Goal: Task Accomplishment & Management: Use online tool/utility

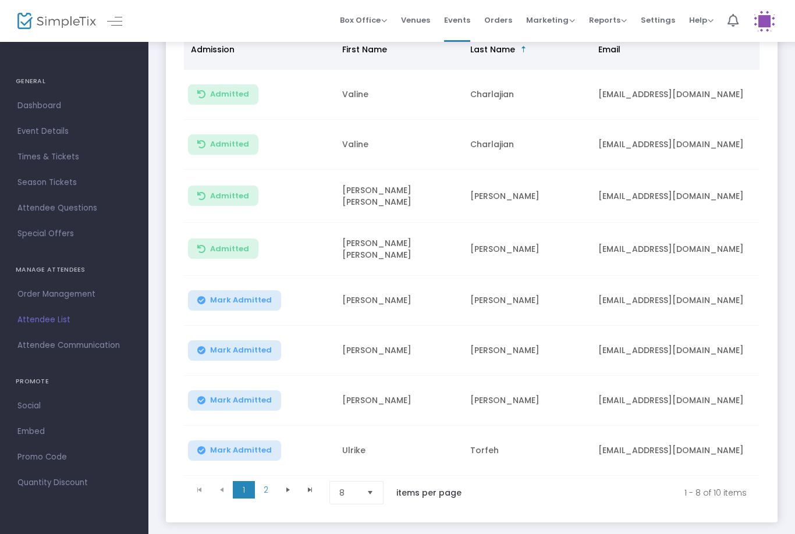
scroll to position [186, 0]
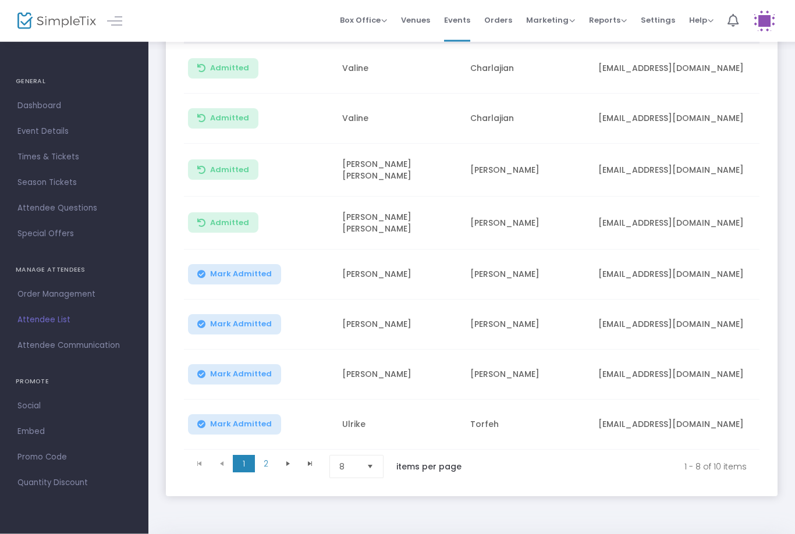
click at [377, 466] on span "Select" at bounding box center [370, 467] width 19 height 19
click at [350, 512] on li "25" at bounding box center [358, 513] width 56 height 23
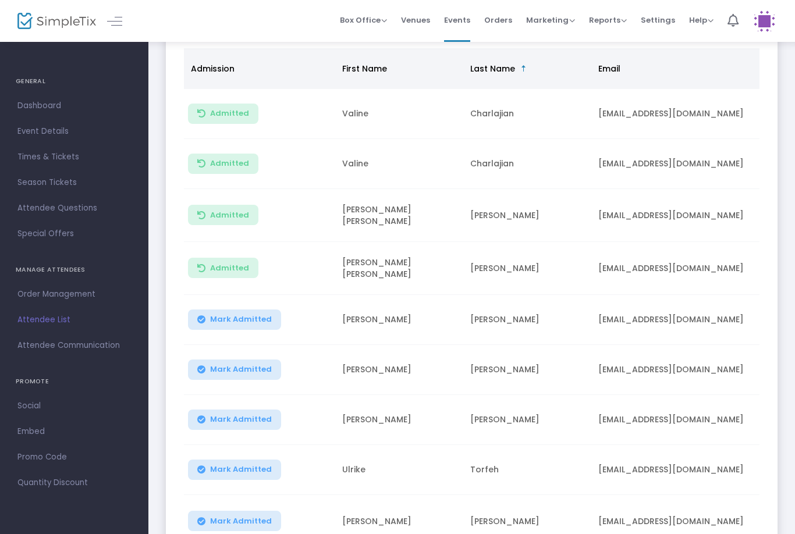
scroll to position [0, 0]
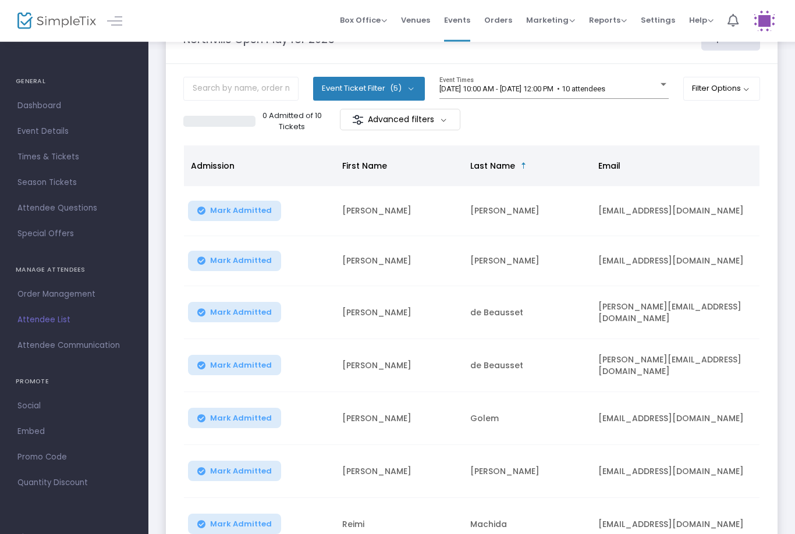
scroll to position [188, 0]
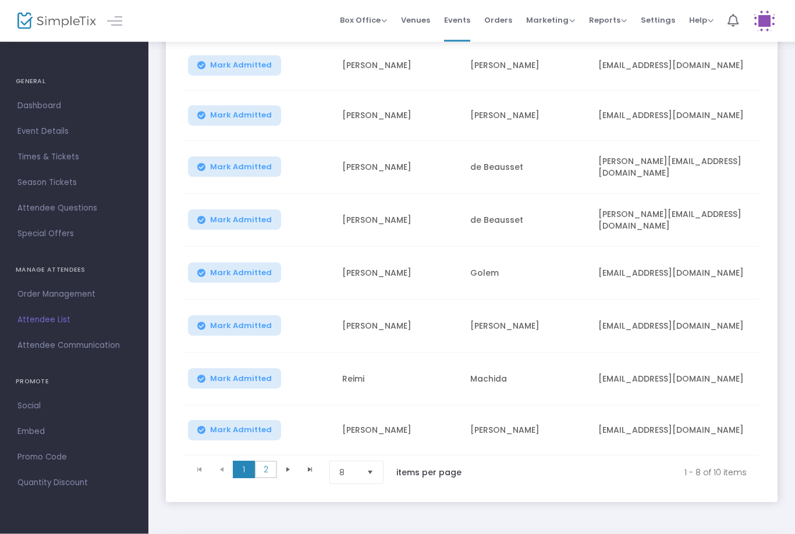
click at [265, 465] on span "2" at bounding box center [266, 469] width 22 height 17
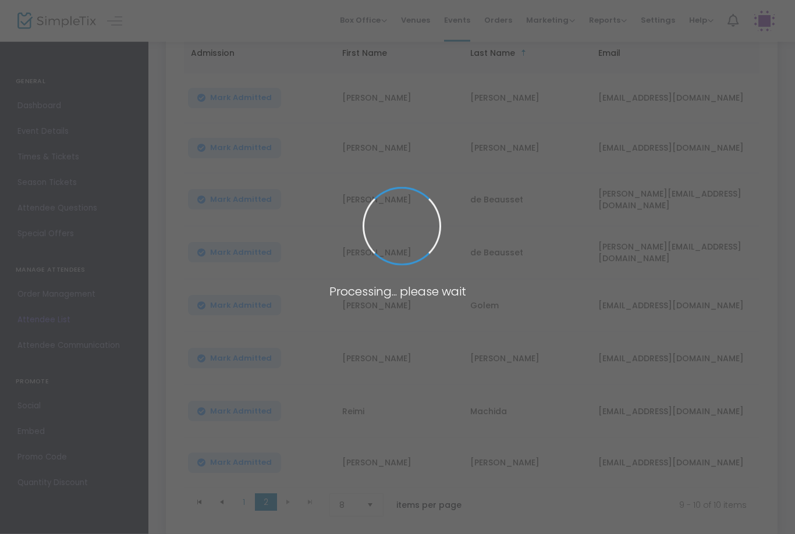
scroll to position [0, 0]
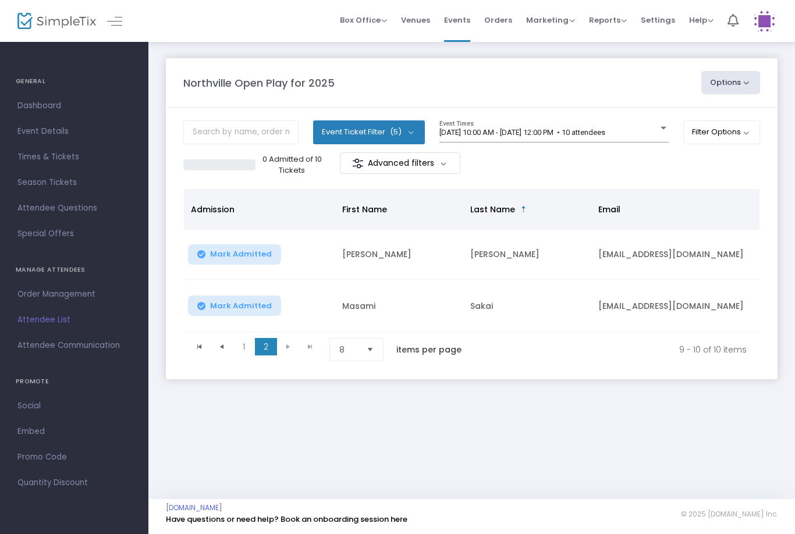
click at [759, 124] on button "Filter Options" at bounding box center [721, 131] width 77 height 23
click at [571, 186] on div "ON OFF Enable Multiple Time Selection" at bounding box center [660, 194] width 188 height 28
click at [582, 199] on span "ON OFF" at bounding box center [589, 194] width 35 height 16
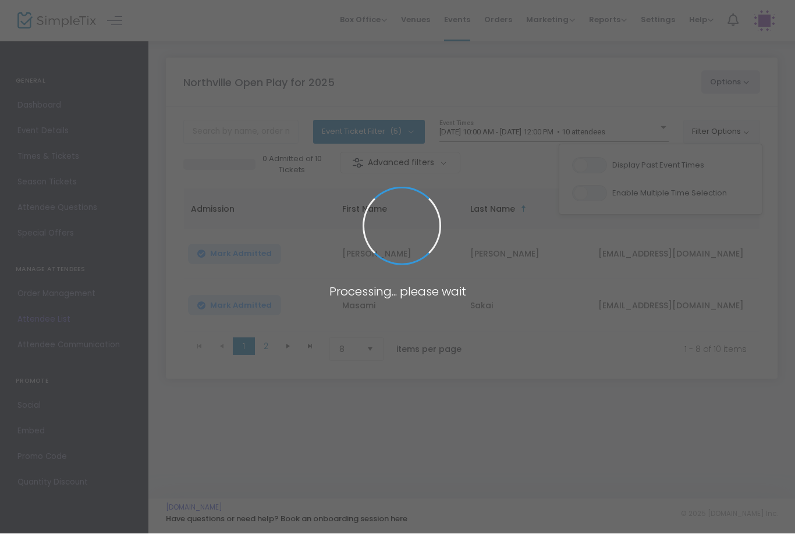
click at [524, 124] on span at bounding box center [397, 267] width 795 height 534
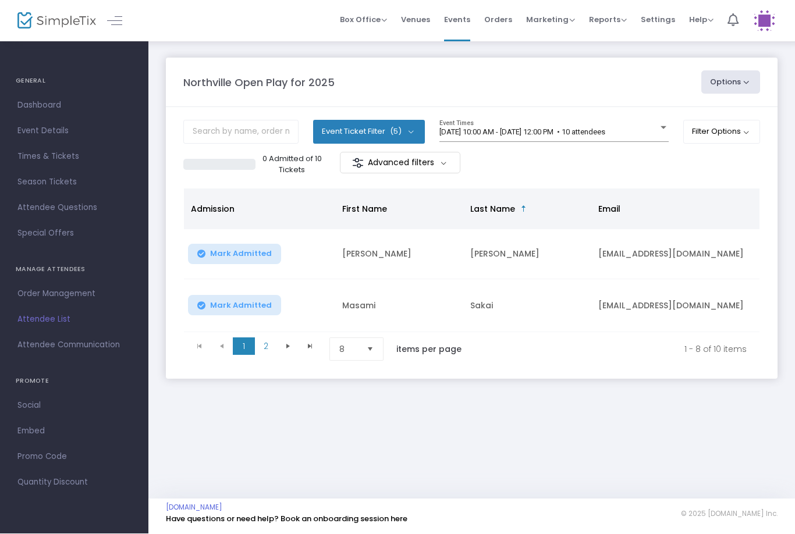
click at [553, 136] on span "[DATE] 10:00 AM - [DATE] 12:00 PM • 10 attendees" at bounding box center [522, 132] width 166 height 9
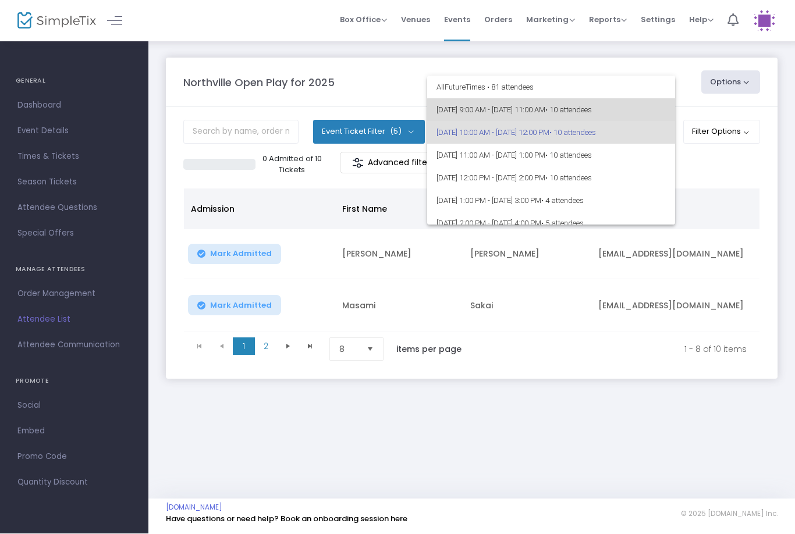
click at [557, 117] on span "[DATE] 9:00 AM - [DATE] 11:00 AM • 10 attendees" at bounding box center [550, 110] width 229 height 23
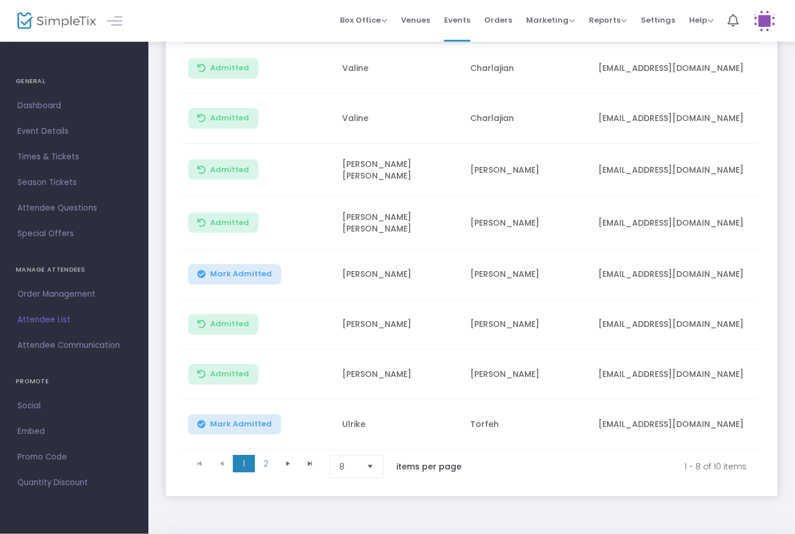
scroll to position [186, 0]
click at [378, 469] on span "Select" at bounding box center [370, 467] width 19 height 19
click at [353, 512] on li "25" at bounding box center [358, 513] width 56 height 23
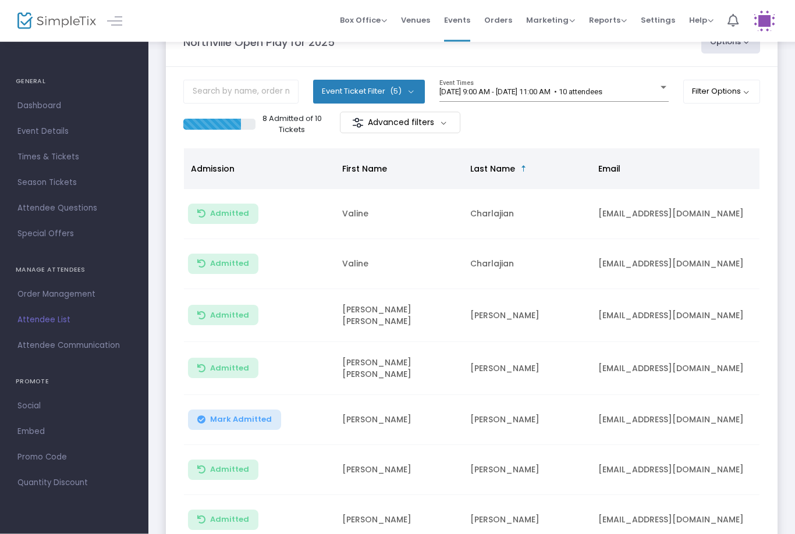
scroll to position [41, 0]
click at [597, 89] on span "[DATE] 9:00 AM - [DATE] 11:00 AM • 10 attendees" at bounding box center [520, 91] width 163 height 9
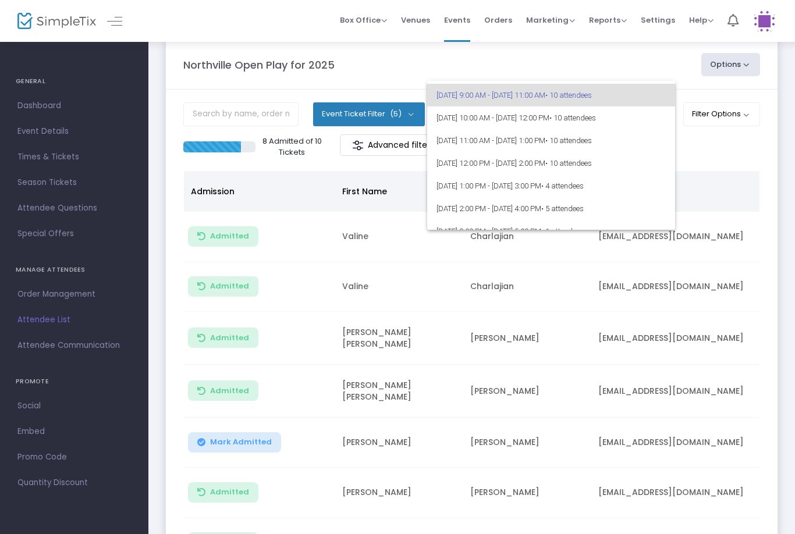
scroll to position [0, 0]
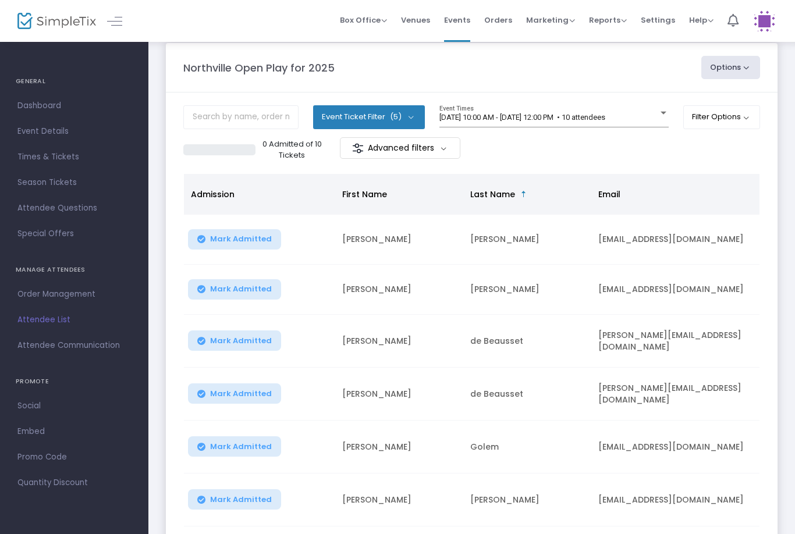
scroll to position [16, 0]
click at [558, 105] on div "8/15/2025 @ 10:00 AM - 8/15/2025 @ 12:00 PM • 10 attendees Event Times" at bounding box center [553, 116] width 229 height 22
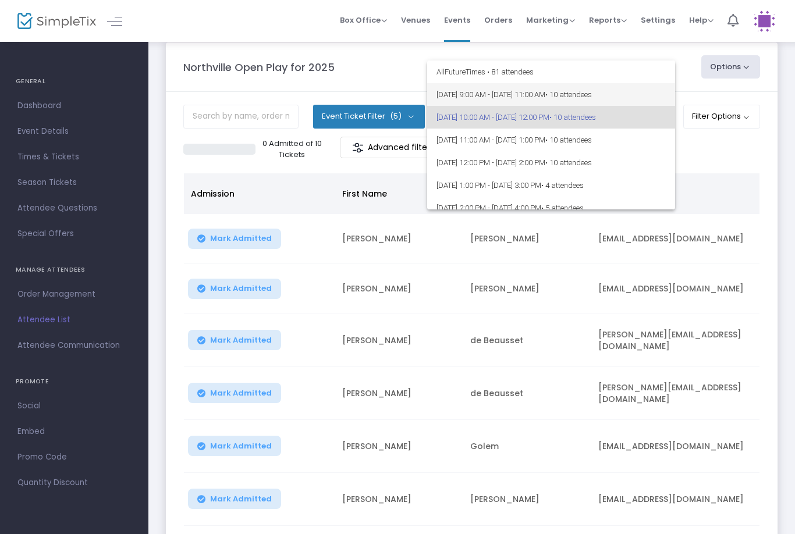
click at [543, 90] on span "[DATE] 9:00 AM - [DATE] 11:00 AM • 10 attendees" at bounding box center [550, 94] width 229 height 23
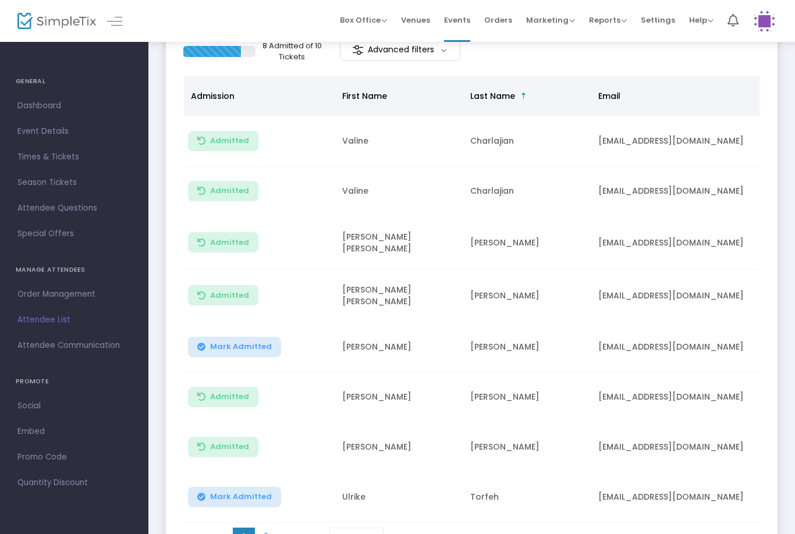
scroll to position [123, 0]
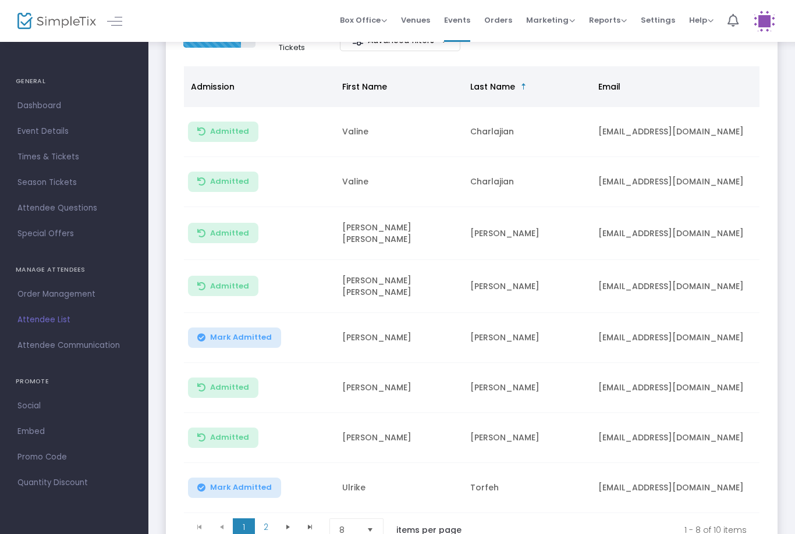
click at [239, 494] on button "Mark Admitted" at bounding box center [234, 488] width 93 height 20
click at [250, 483] on span "Mark Admitted" at bounding box center [241, 487] width 62 height 9
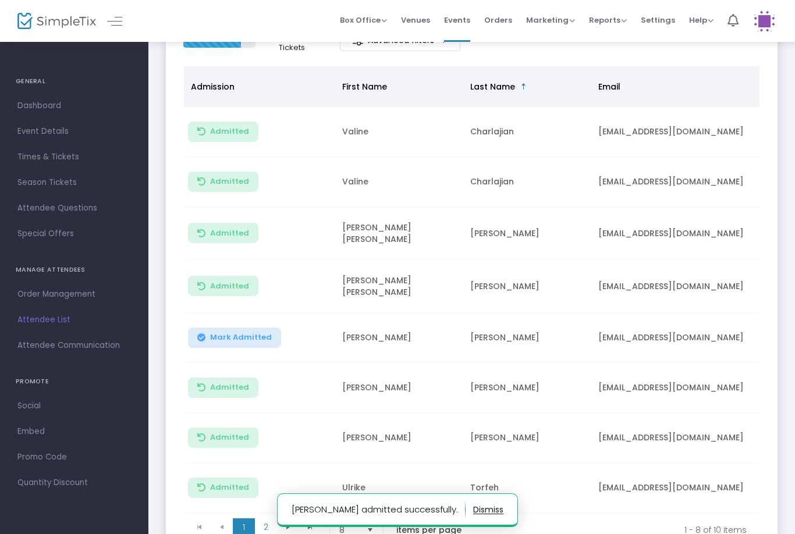
click at [375, 527] on notifier-notification "Mark admitted successfully." at bounding box center [397, 510] width 241 height 34
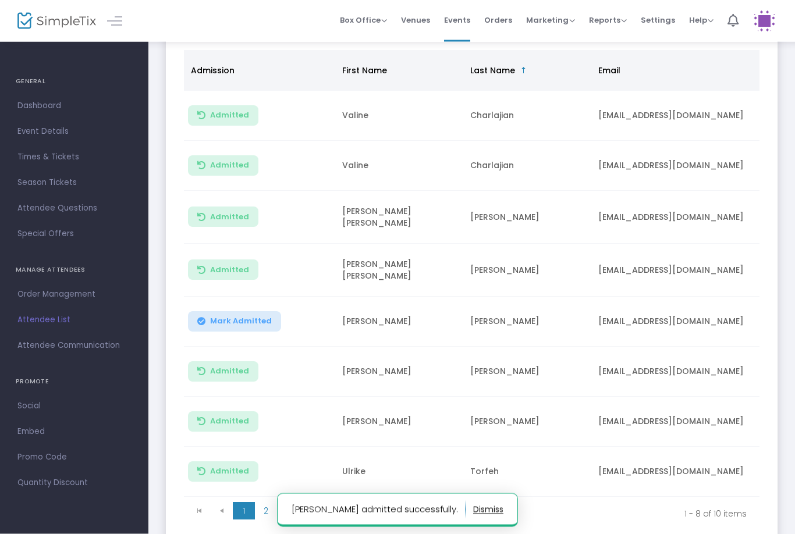
click at [377, 515] on span "Select" at bounding box center [370, 514] width 19 height 19
click at [353, 428] on li "8" at bounding box center [358, 419] width 56 height 23
click at [371, 512] on span "Select" at bounding box center [370, 513] width 19 height 19
click at [362, 446] on li "25" at bounding box center [358, 443] width 56 height 23
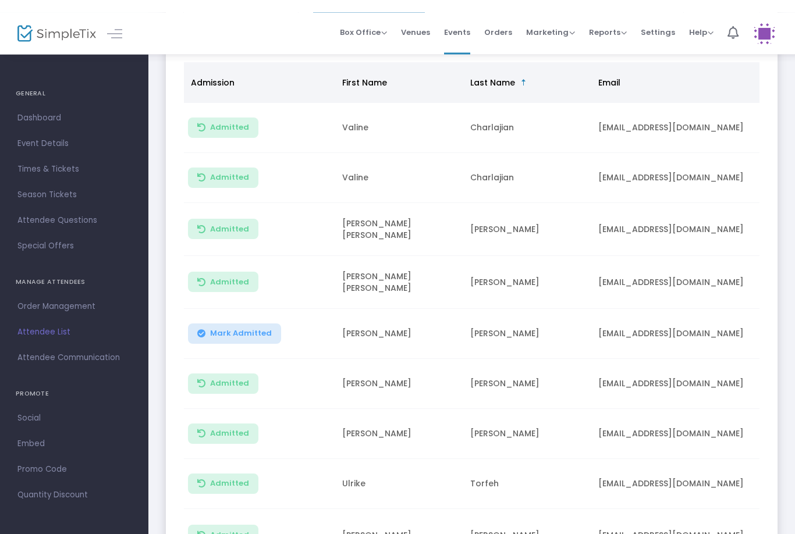
scroll to position [0, 0]
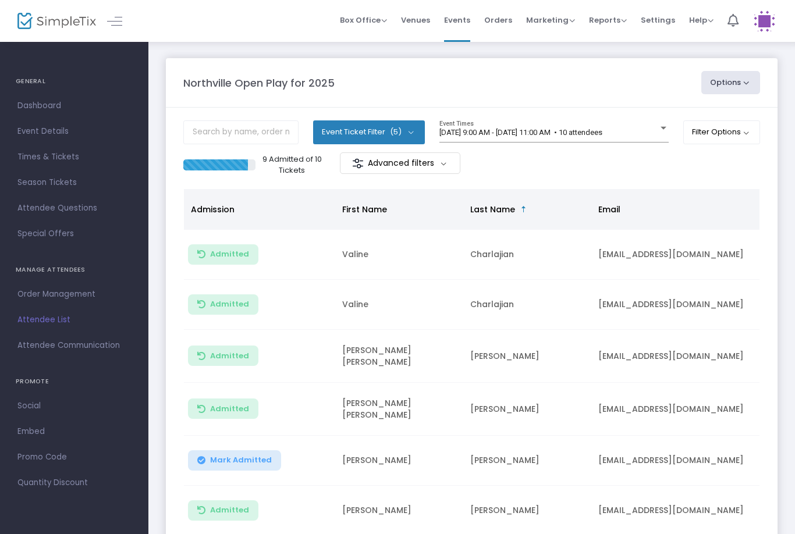
click at [557, 131] on span "[DATE] 9:00 AM - [DATE] 11:00 AM • 10 attendees" at bounding box center [520, 132] width 163 height 9
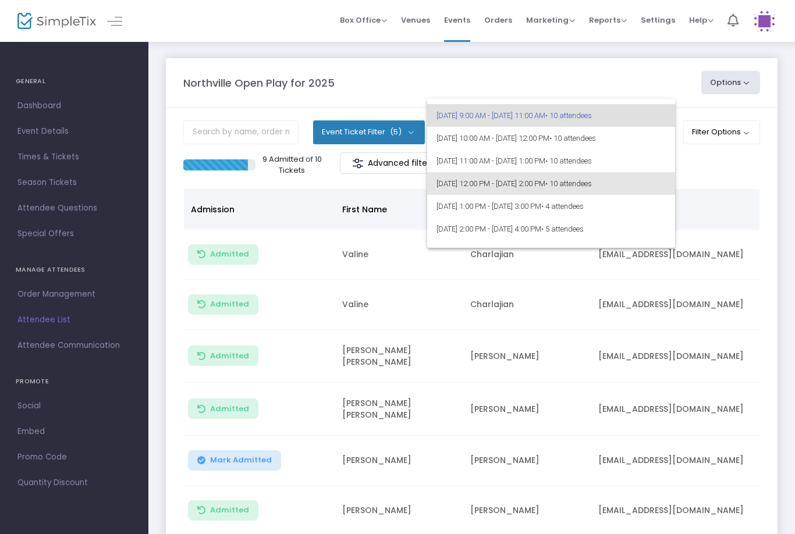
scroll to position [14, 0]
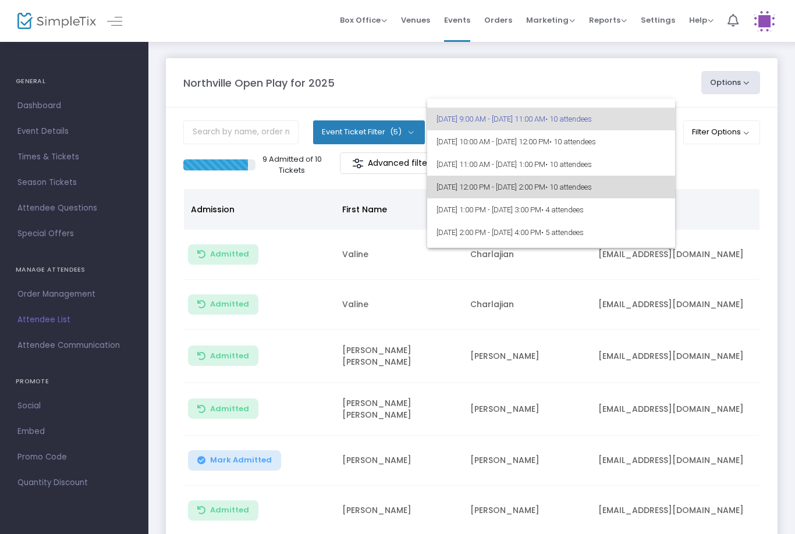
click at [585, 182] on span "8/15/2025 @ 12:00 PM - 8/15/2025 @ 2:00 PM • 10 attendees" at bounding box center [550, 187] width 229 height 23
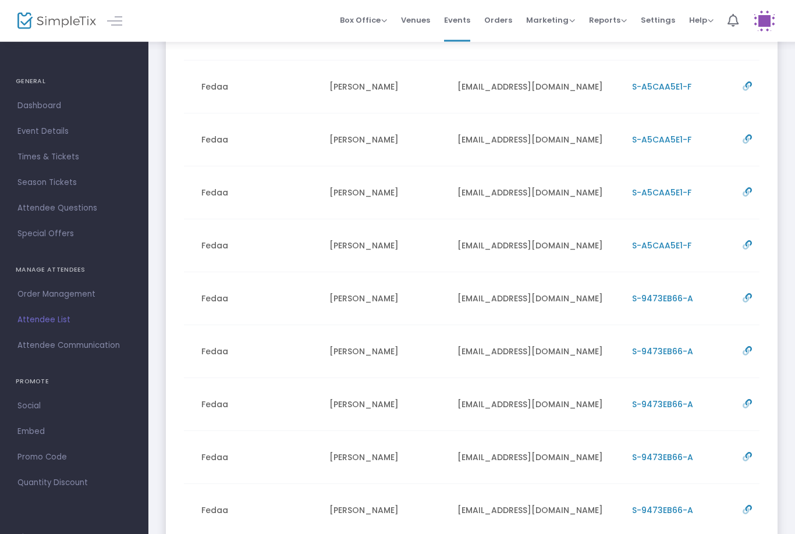
scroll to position [0, 141]
click at [663, 195] on span "S-A5CAA5E1-F" at bounding box center [661, 193] width 59 height 12
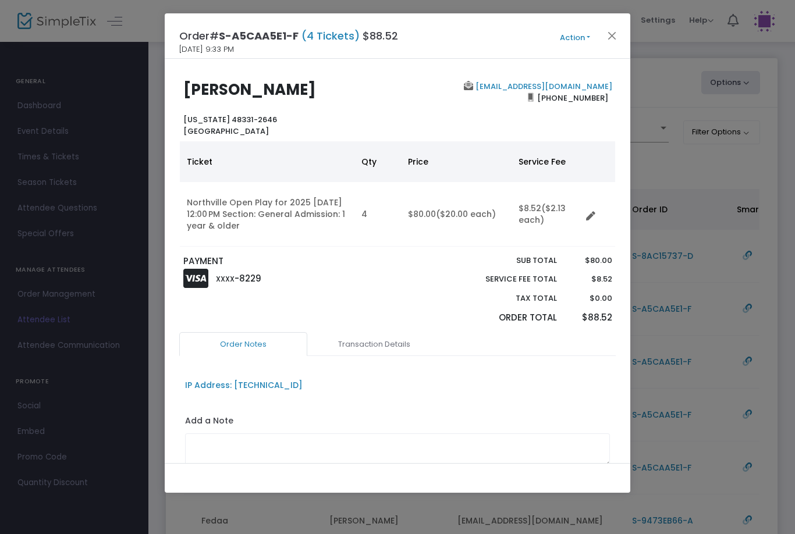
scroll to position [0, 0]
